Goal: Task Accomplishment & Management: Use online tool/utility

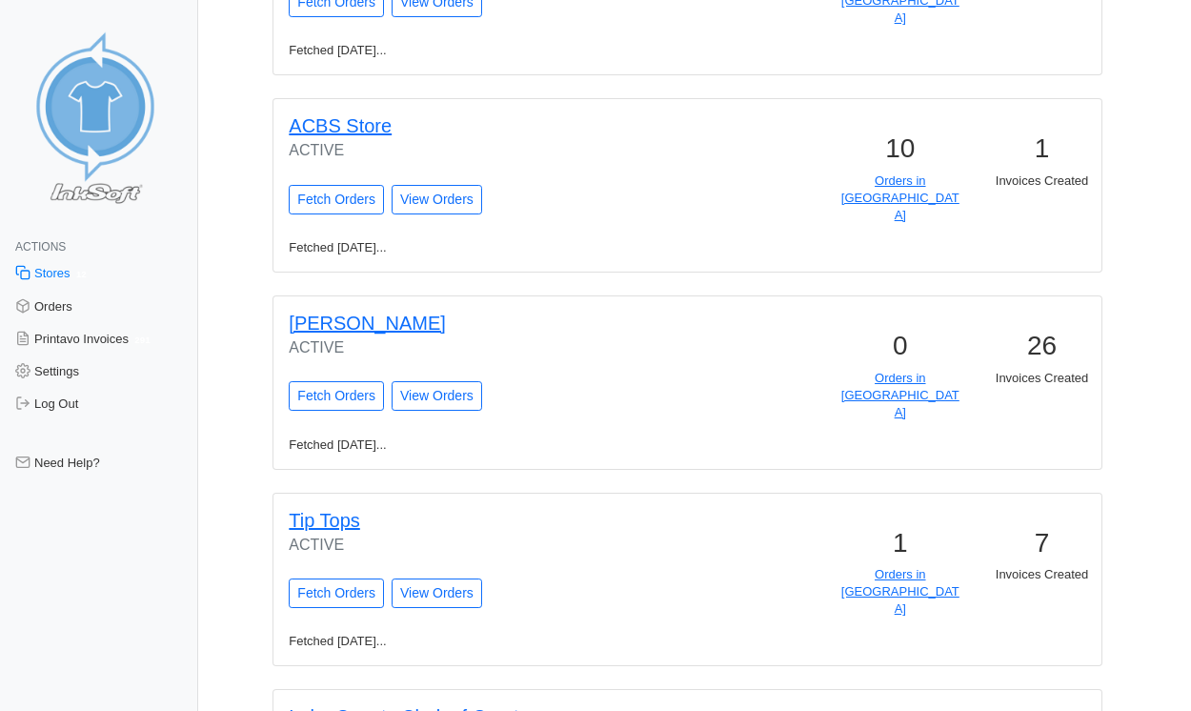
scroll to position [1782, 0]
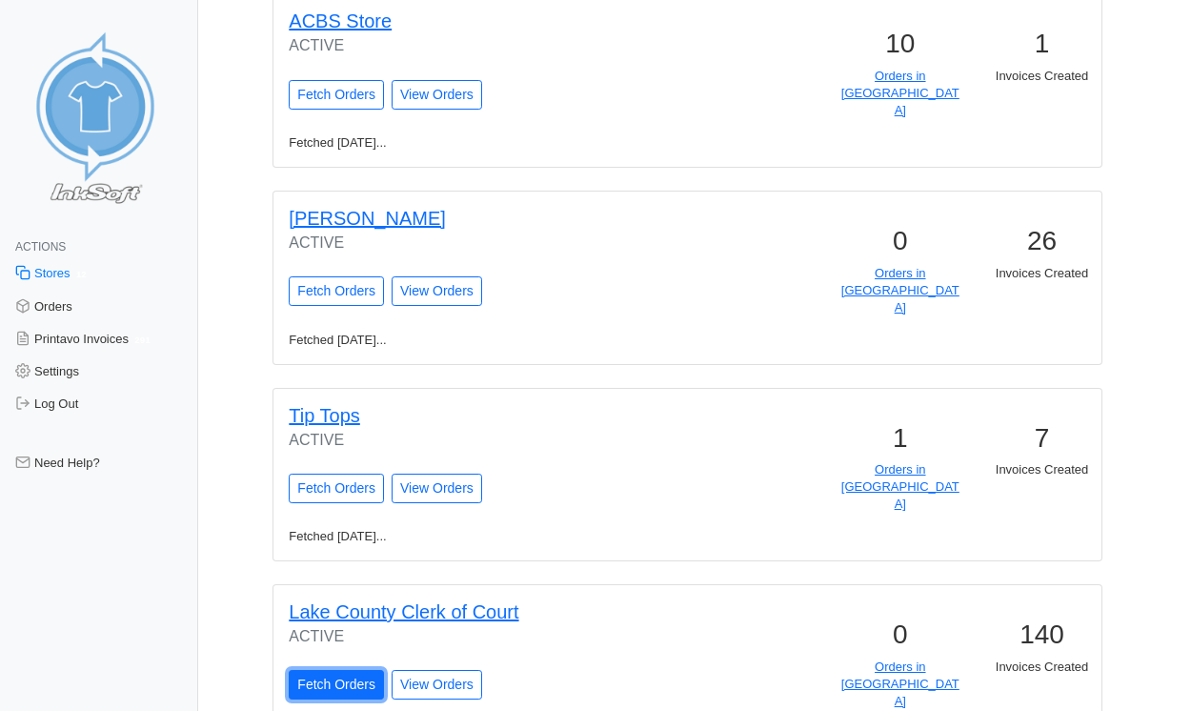
click at [320, 670] on input "Fetch Orders" at bounding box center [336, 685] width 95 height 30
type input "Fetching Orders..."
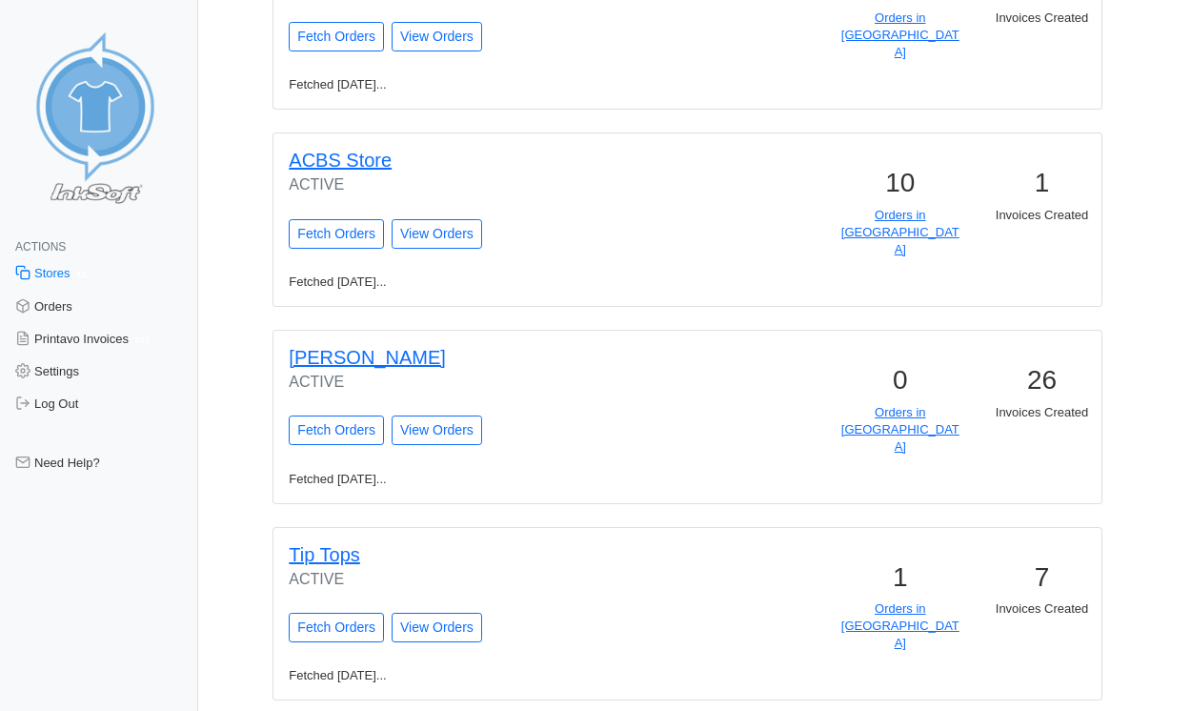
scroll to position [1847, 0]
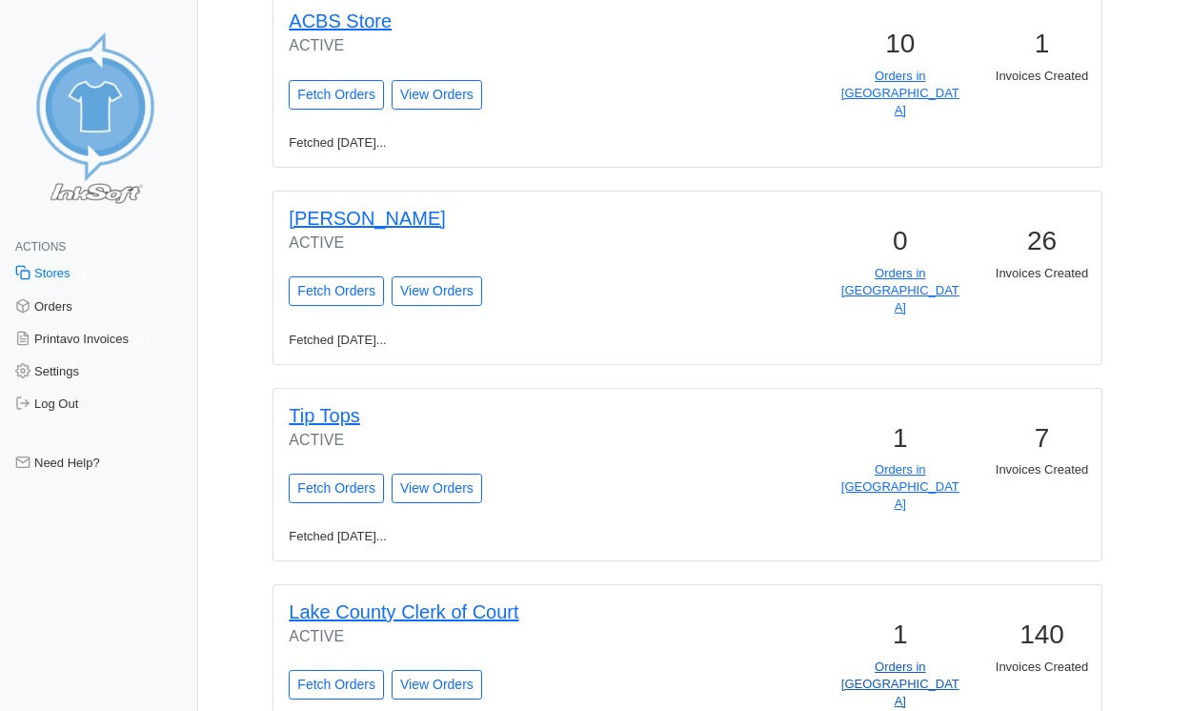
click at [943, 659] on link "Orders in Queue" at bounding box center [900, 683] width 118 height 49
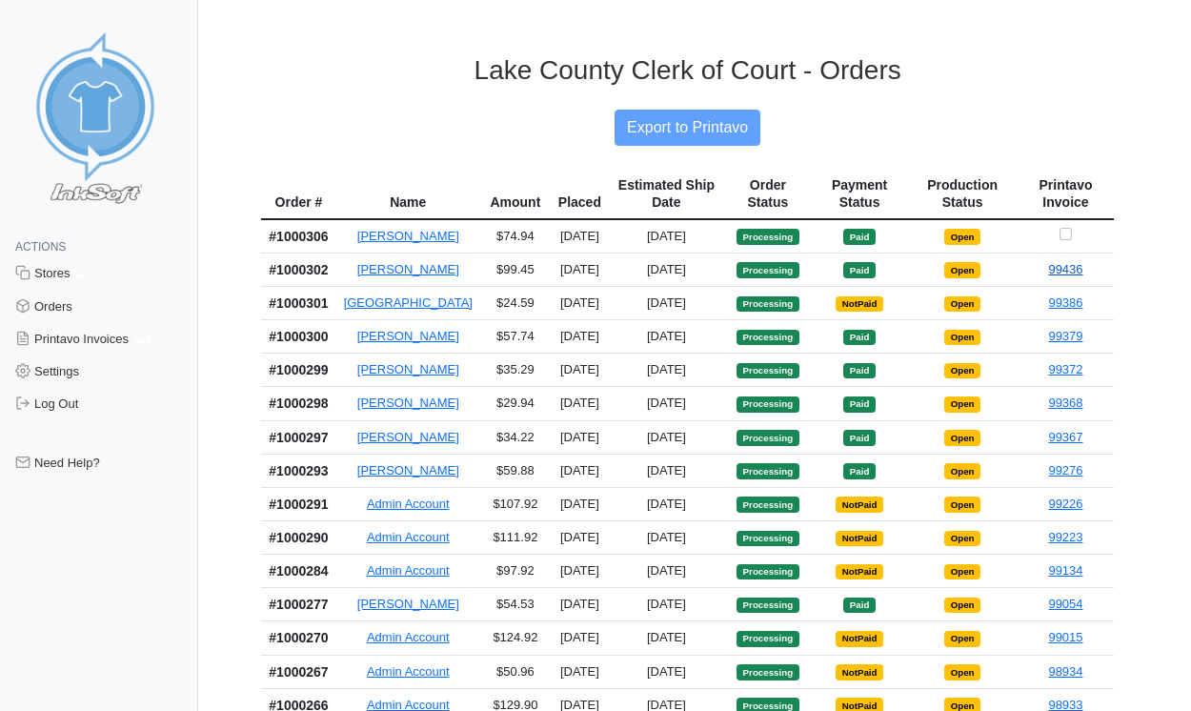
click at [1069, 276] on link "99436" at bounding box center [1065, 269] width 34 height 14
click at [1069, 231] on input "Checkbox for selecting orders for invoice" at bounding box center [1066, 234] width 12 height 12
checkbox input "true"
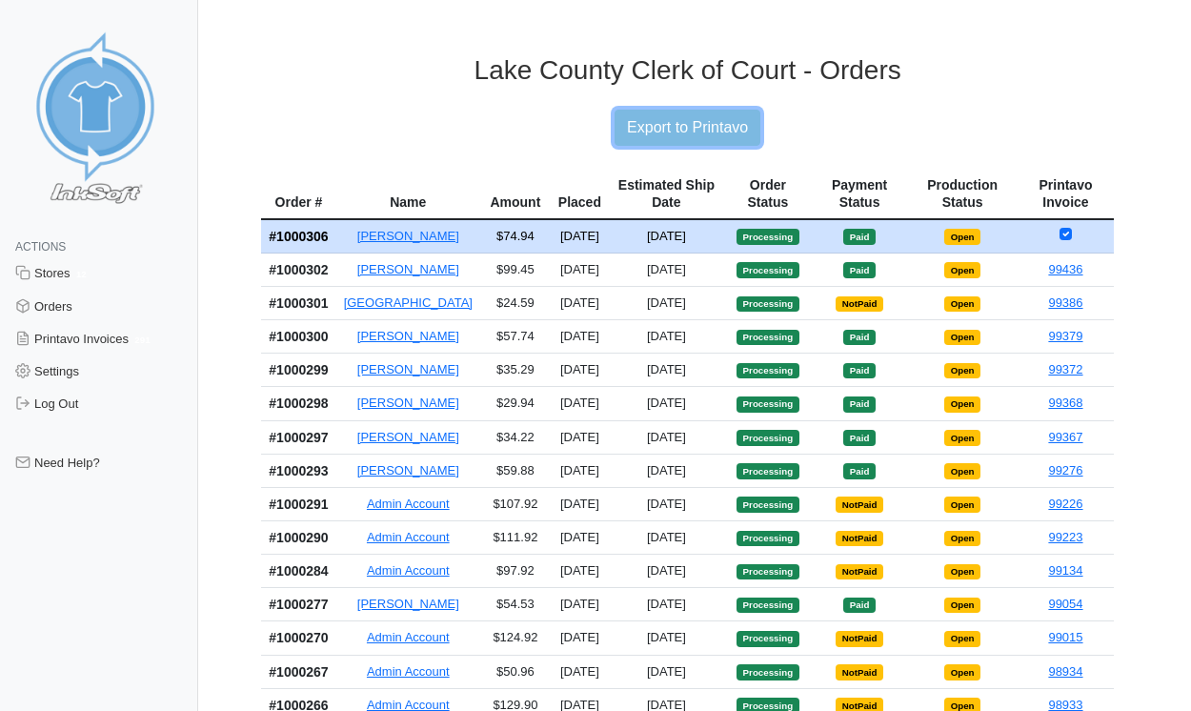
click at [686, 140] on input "Export to Printavo" at bounding box center [688, 128] width 146 height 36
type input "Exporting to Printavo..."
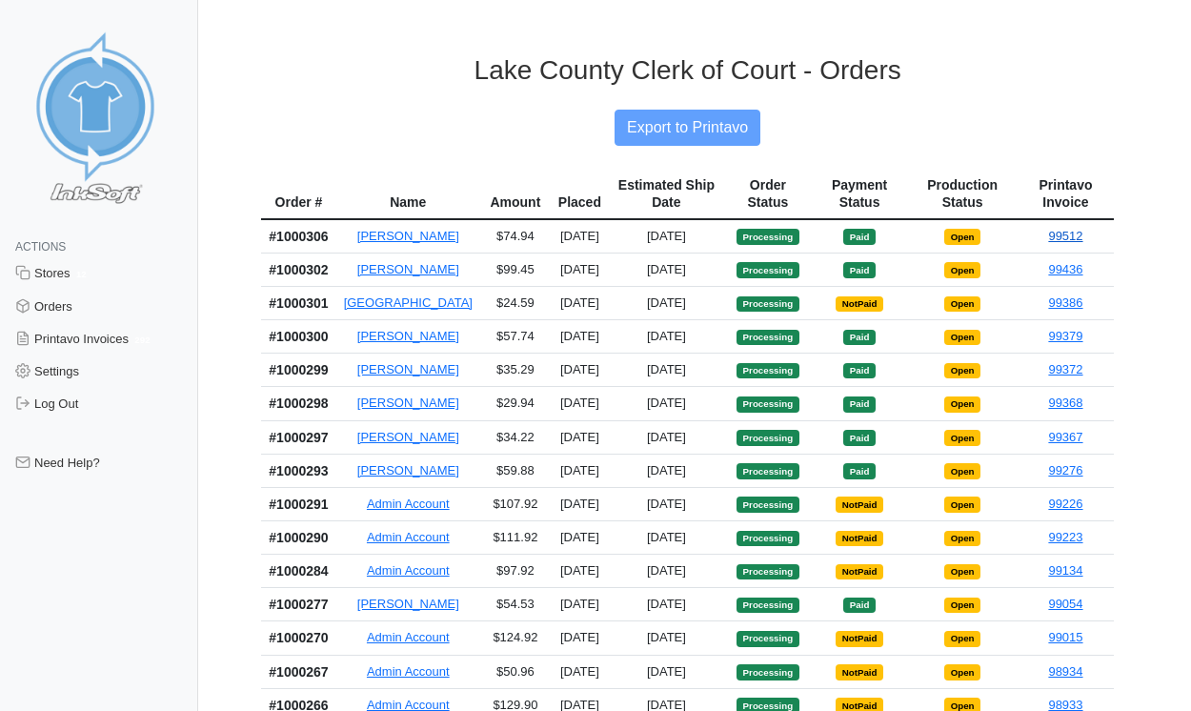
click at [1064, 240] on link "99512" at bounding box center [1065, 236] width 34 height 14
